Goal: Task Accomplishment & Management: Manage account settings

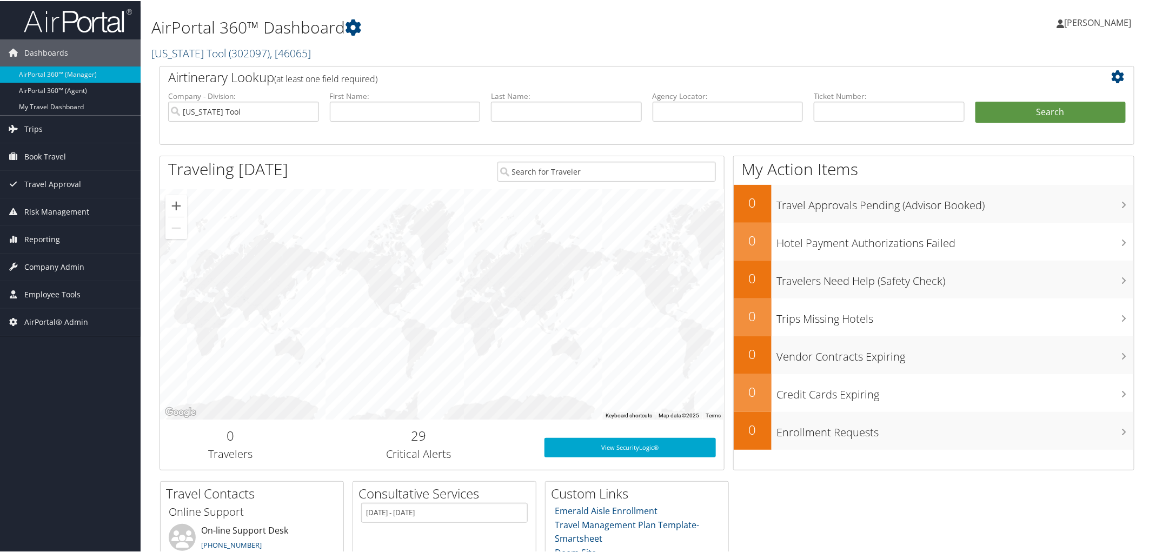
click at [171, 51] on link "[US_STATE] Tool ( 302097 ) , [ 46065 ]" at bounding box center [230, 52] width 159 height 15
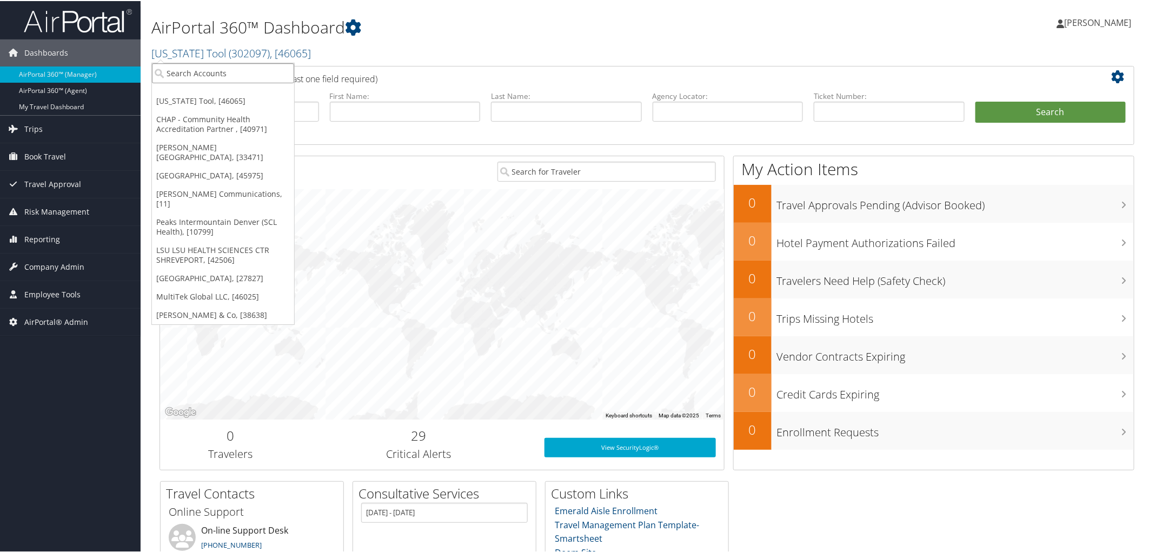
click at [177, 74] on input "search" at bounding box center [223, 72] width 142 height 20
type input "cache"
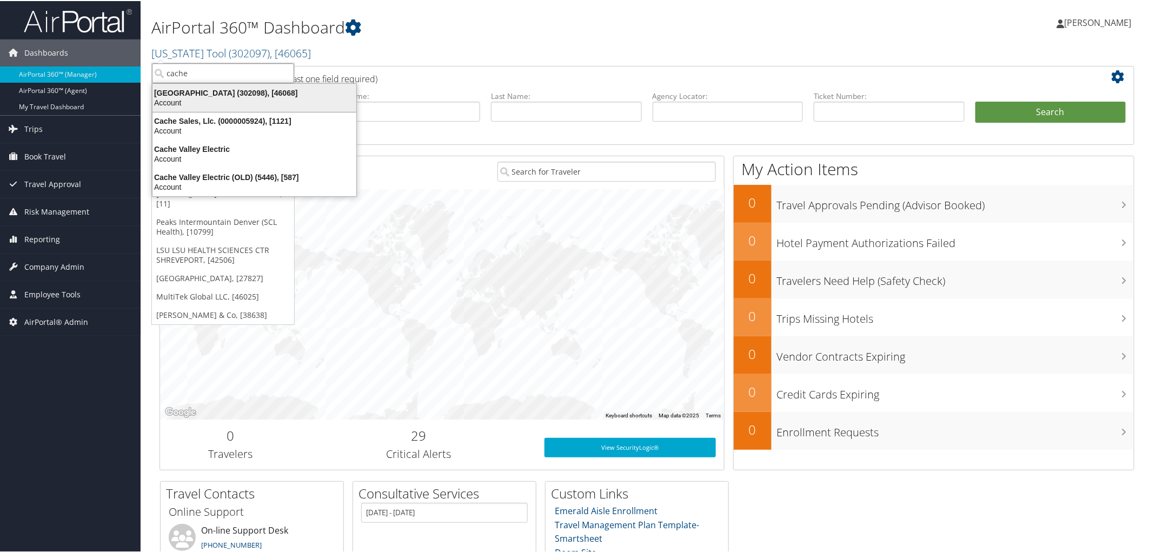
click at [223, 101] on div "Account" at bounding box center [254, 102] width 217 height 10
